Goal: Task Accomplishment & Management: Complete application form

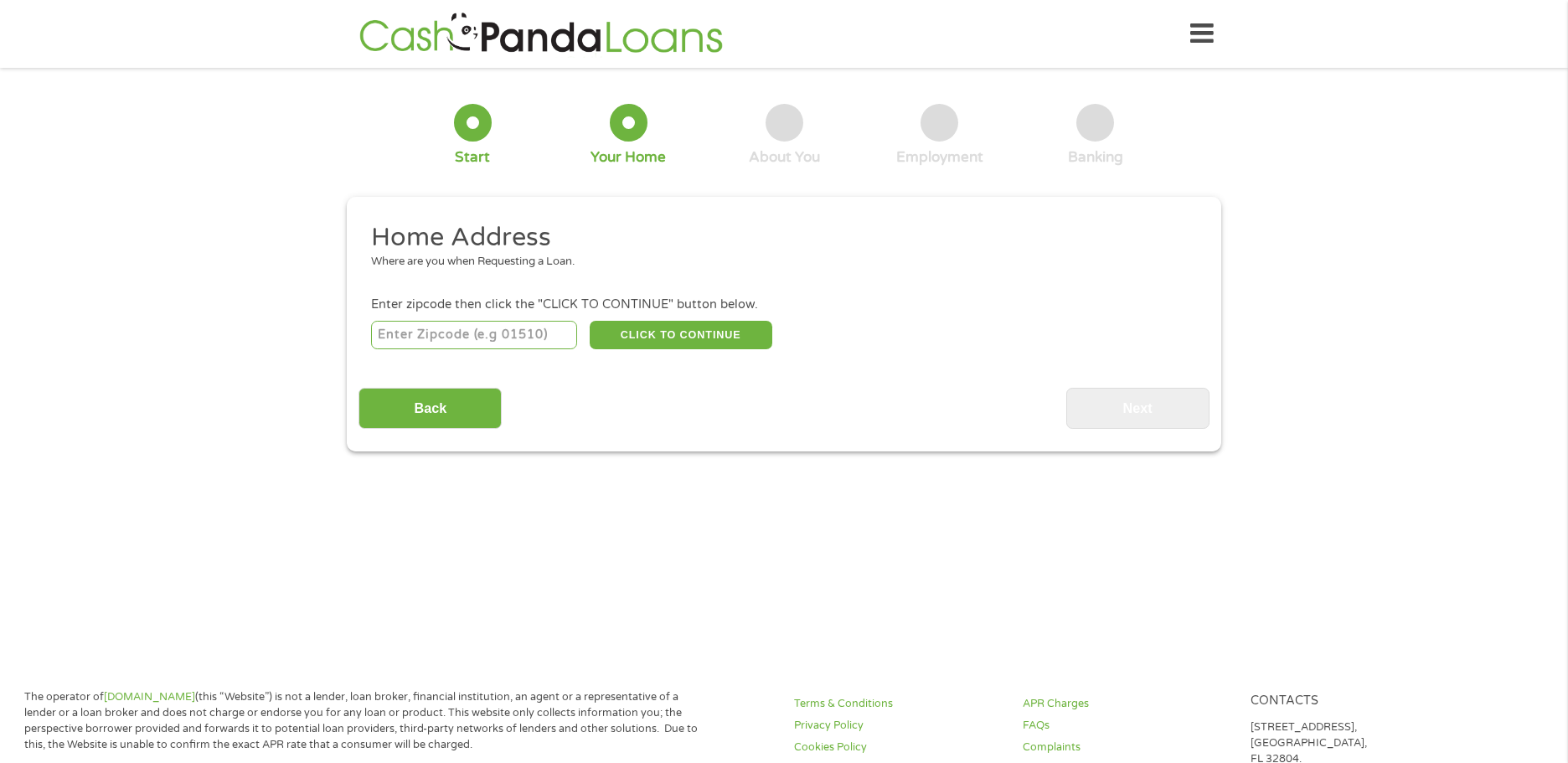
click at [419, 342] on input "number" at bounding box center [474, 334] width 207 height 28
type input "70586"
select select "[US_STATE]"
click at [655, 337] on button "CLICK TO CONTINUE" at bounding box center [681, 334] width 183 height 28
type input "70586"
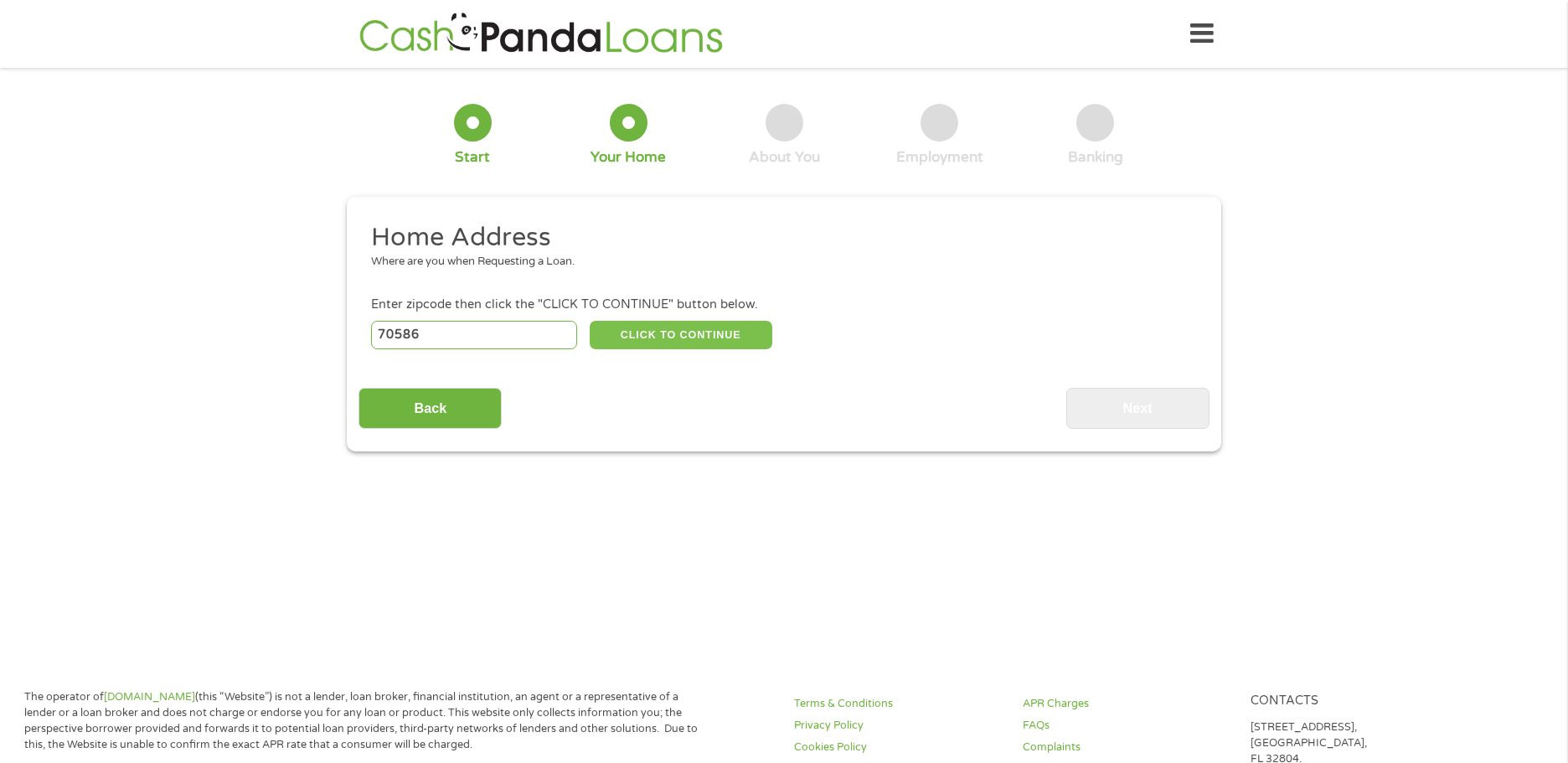
type input "Ville Platte"
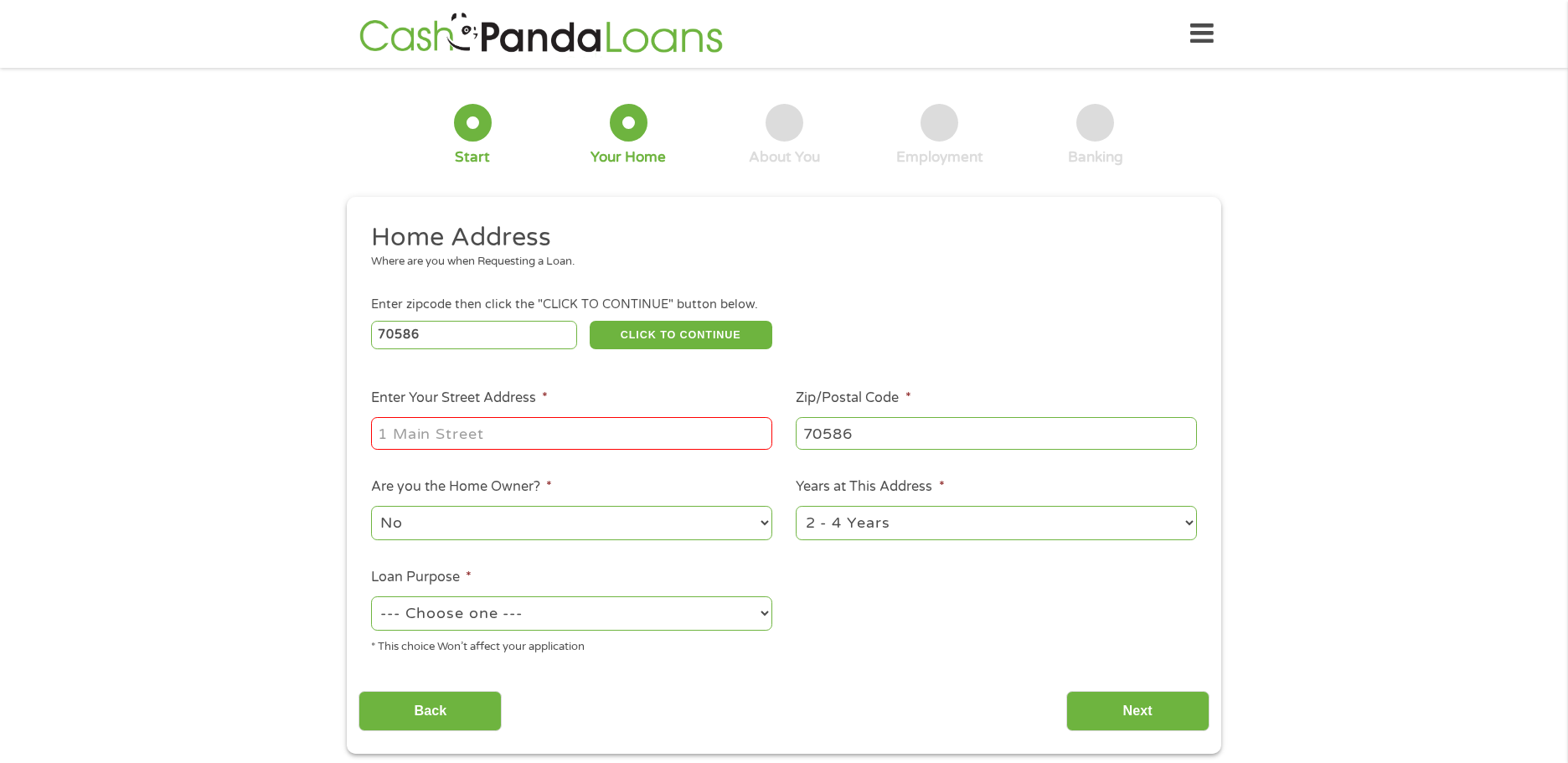
click at [397, 421] on input "Enter Your Street Address *" at bounding box center [571, 432] width 401 height 32
type input "[STREET_ADDRESS]"
click at [760, 611] on select "--- Choose one --- Pay Bills Debt Consolidation Home Improvement Major Purchase…" at bounding box center [571, 612] width 401 height 34
select select "paybills"
click at [371, 596] on select "--- Choose one --- Pay Bills Debt Consolidation Home Improvement Major Purchase…" at bounding box center [571, 612] width 401 height 34
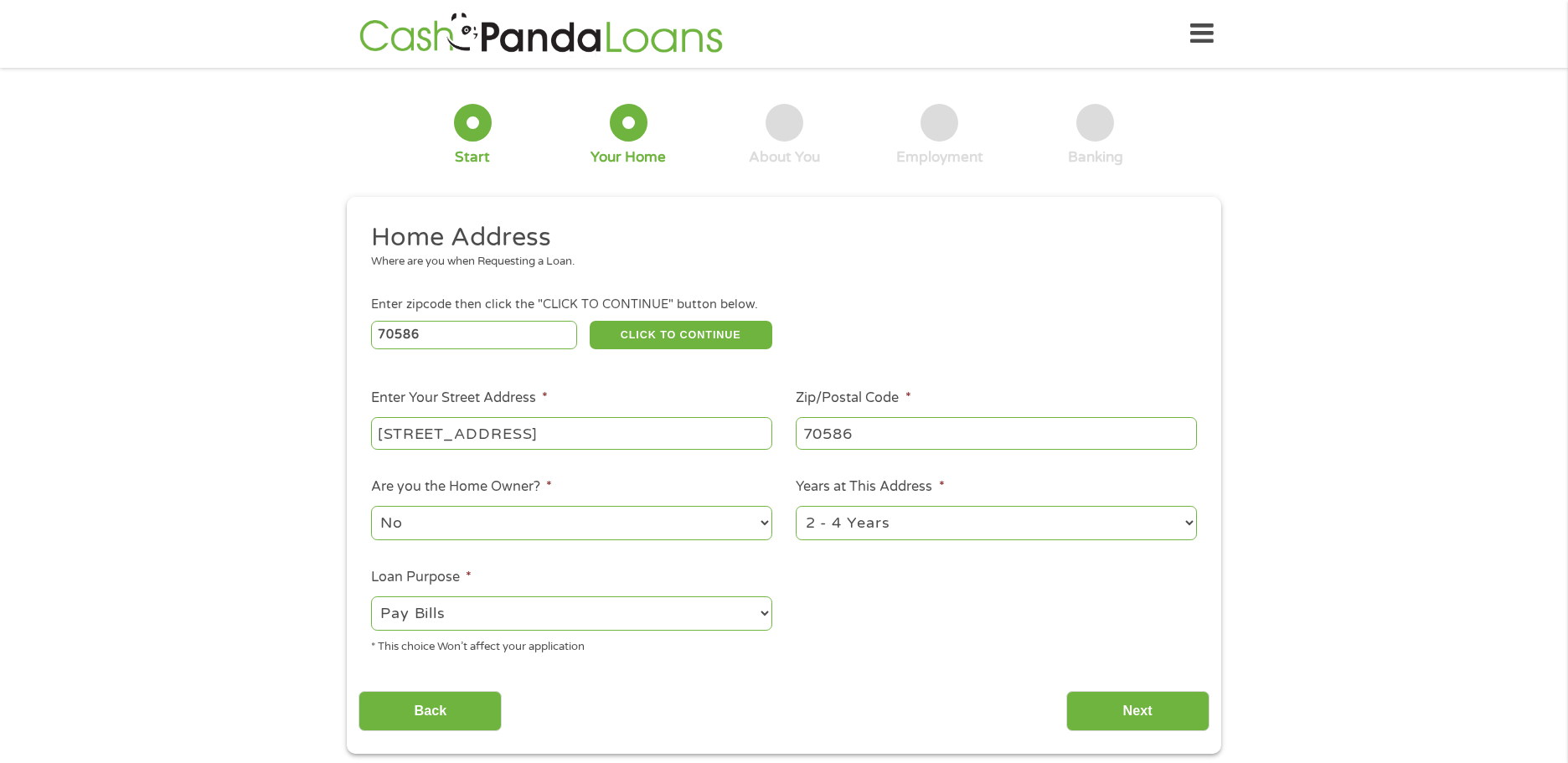
click at [1186, 522] on select "1 Year or less 1 - 2 Years 2 - 4 Years Over 4 Years" at bounding box center [996, 522] width 401 height 34
select select "60months"
click at [795, 506] on select "1 Year or less 1 - 2 Years 2 - 4 Years Over 4 Years" at bounding box center [996, 522] width 401 height 34
click at [1139, 707] on input "Next" at bounding box center [1138, 711] width 143 height 41
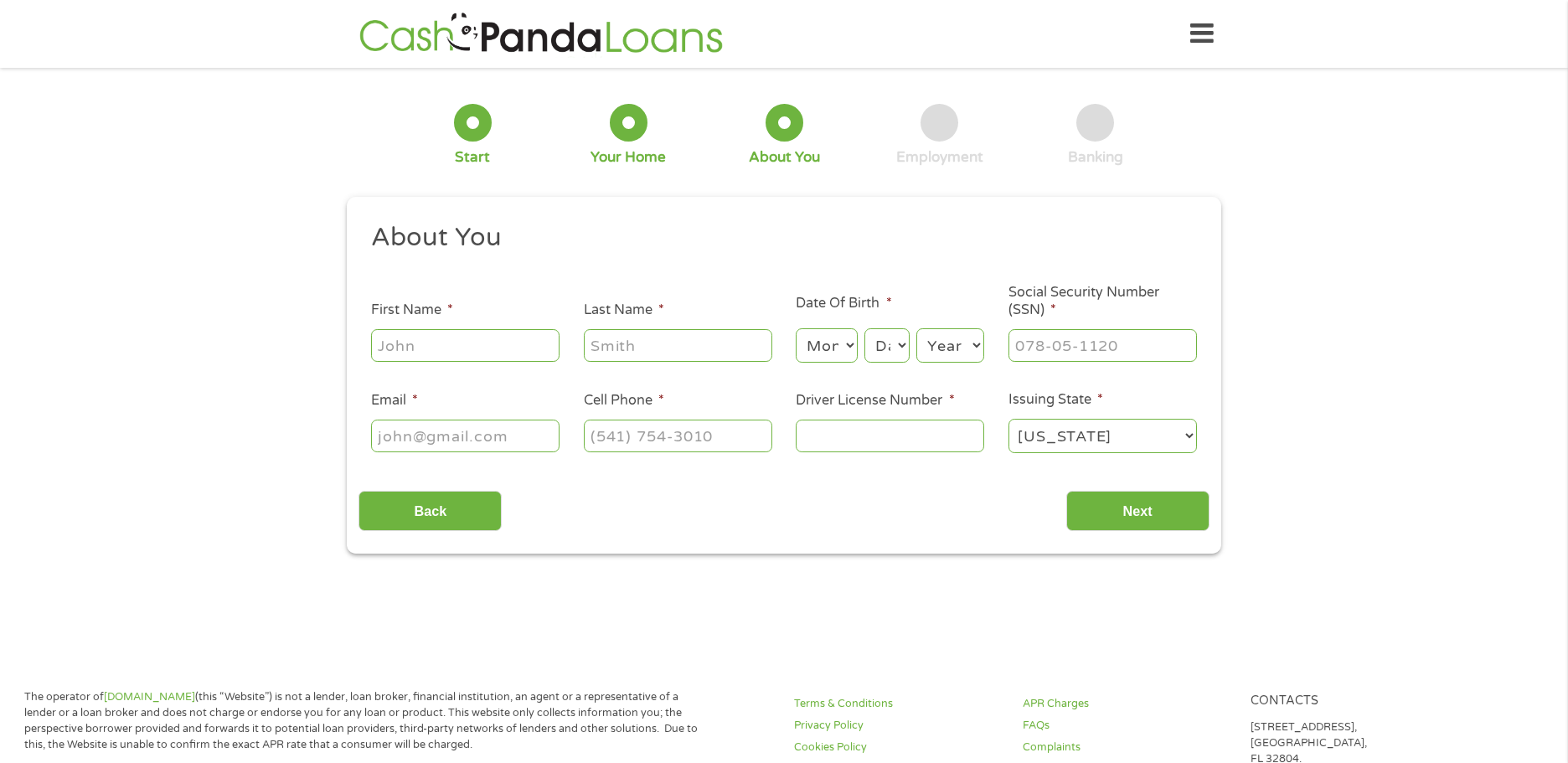
scroll to position [6, 6]
